Goal: Task Accomplishment & Management: Use online tool/utility

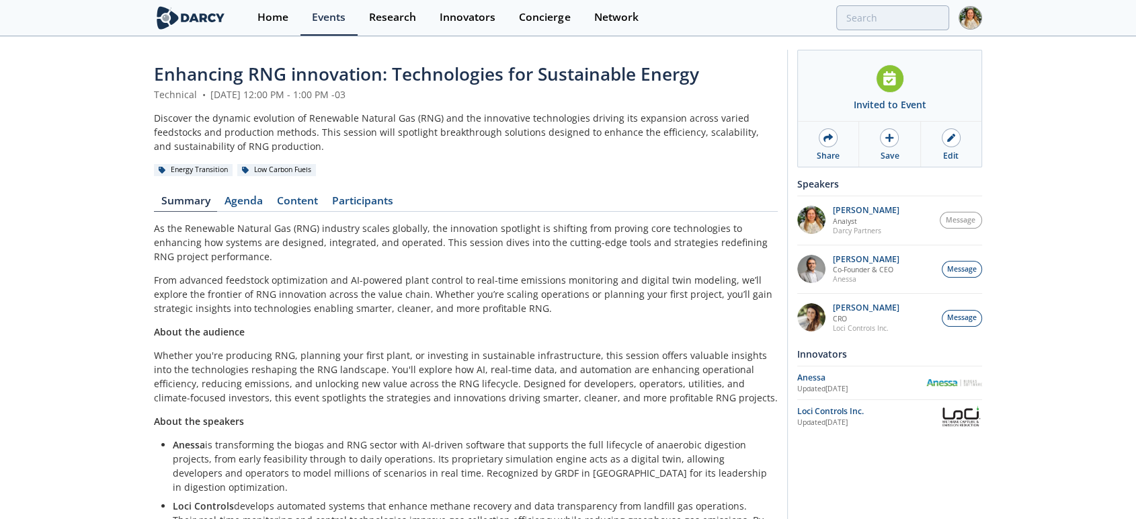
click at [984, 20] on section "Home Events Research Innovators Concierge Network" at bounding box center [568, 18] width 1136 height 36
click at [974, 15] on img at bounding box center [971, 18] width 24 height 24
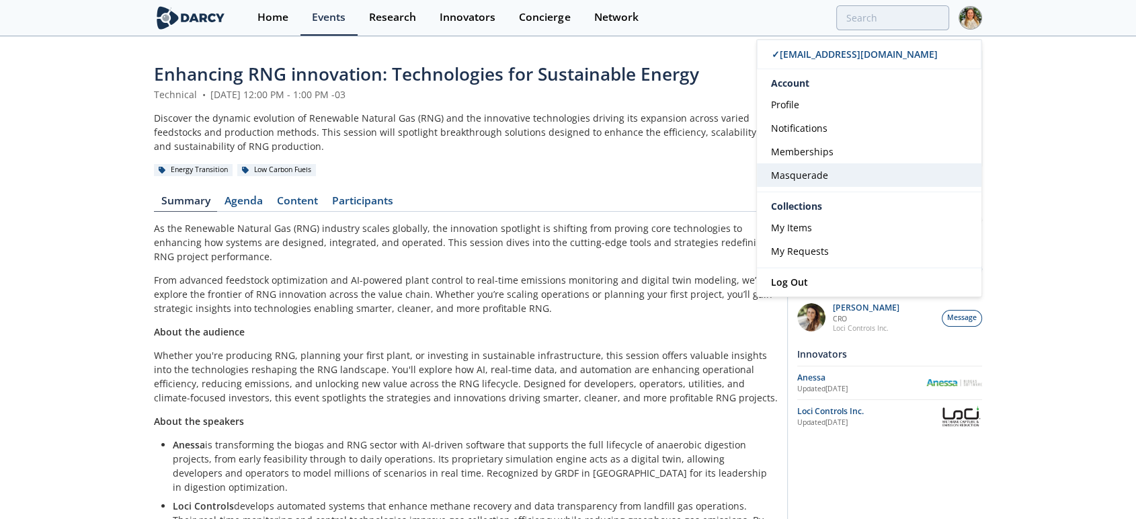
click at [822, 169] on span "Masquerade" at bounding box center [799, 175] width 57 height 13
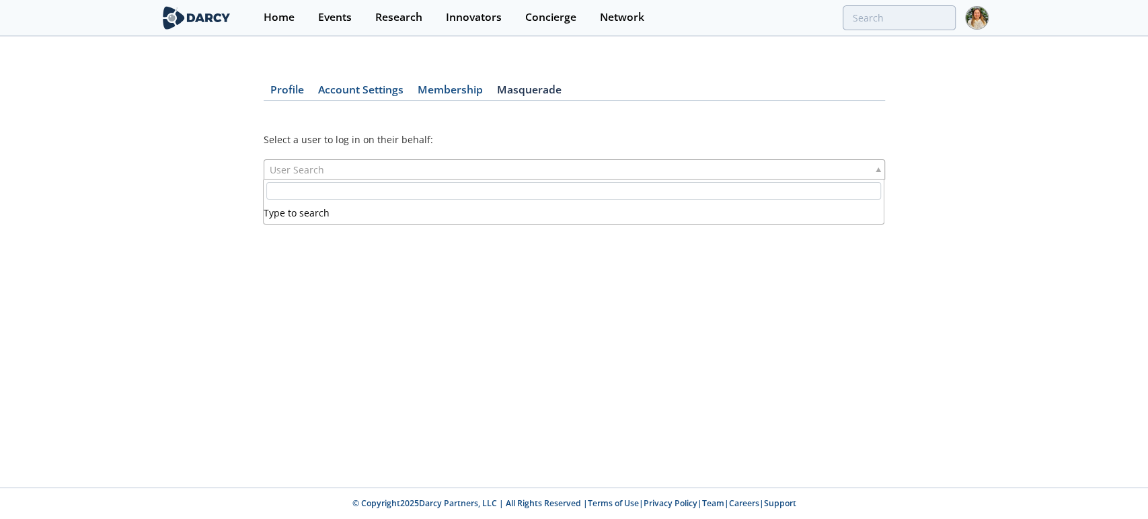
click at [463, 169] on div "User Search" at bounding box center [574, 169] width 621 height 20
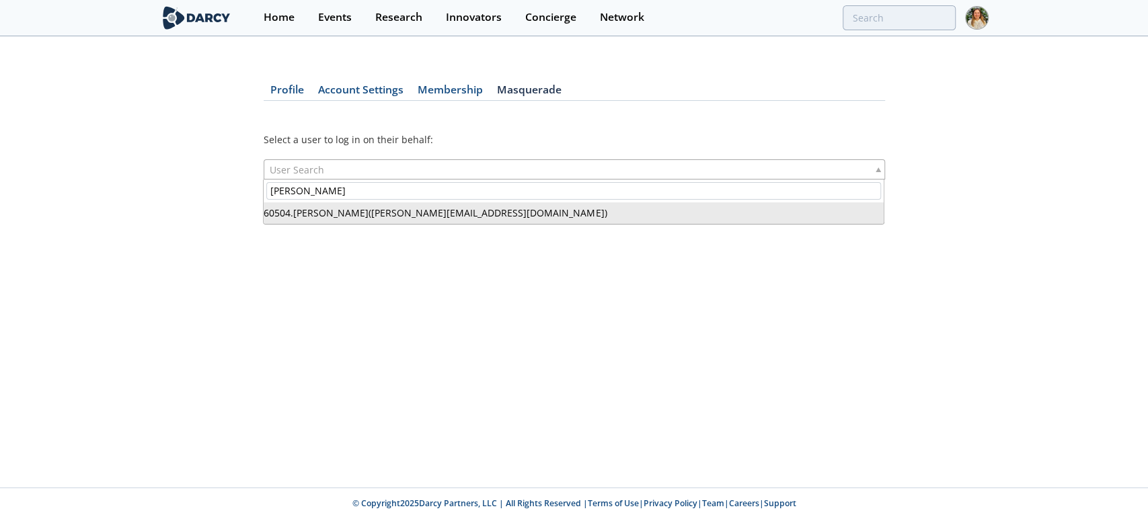
type input "[PERSON_NAME]"
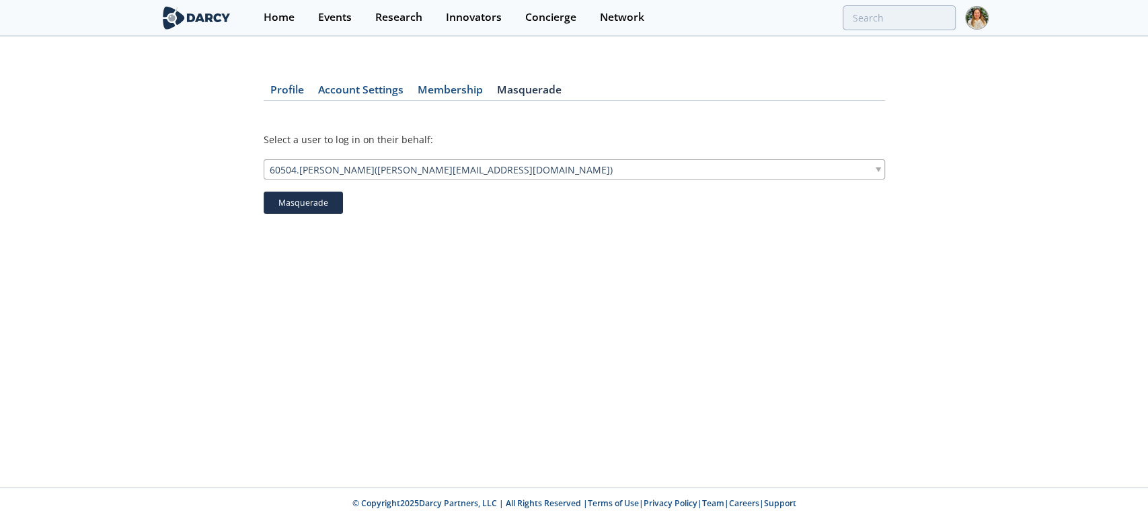
click at [328, 207] on button "Masquerade" at bounding box center [303, 203] width 79 height 23
